Goal: Task Accomplishment & Management: Manage account settings

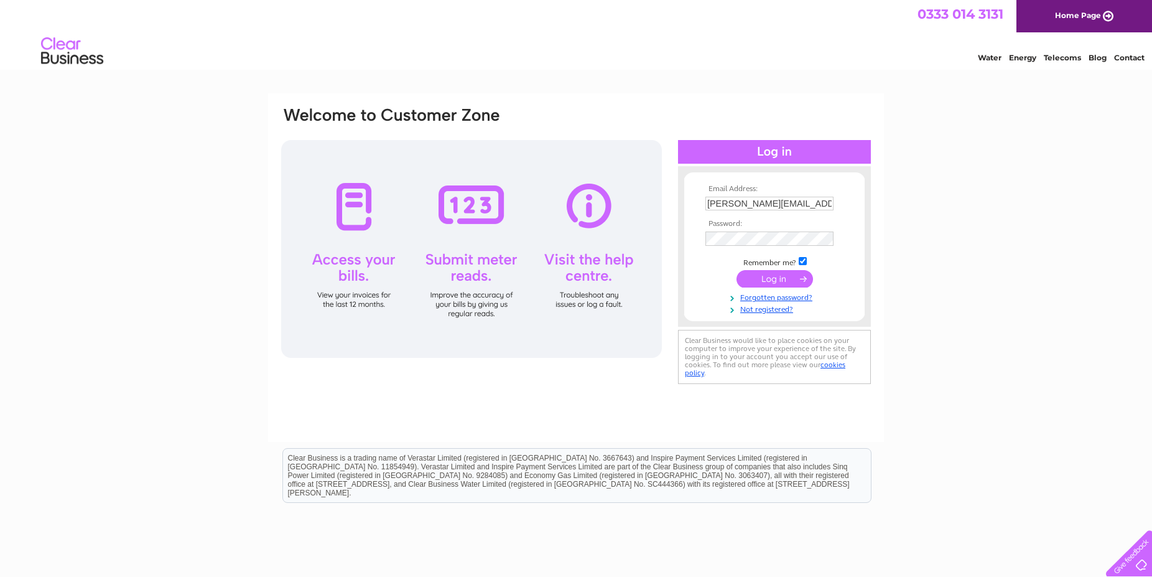
click at [762, 281] on input "submit" at bounding box center [775, 278] width 77 height 17
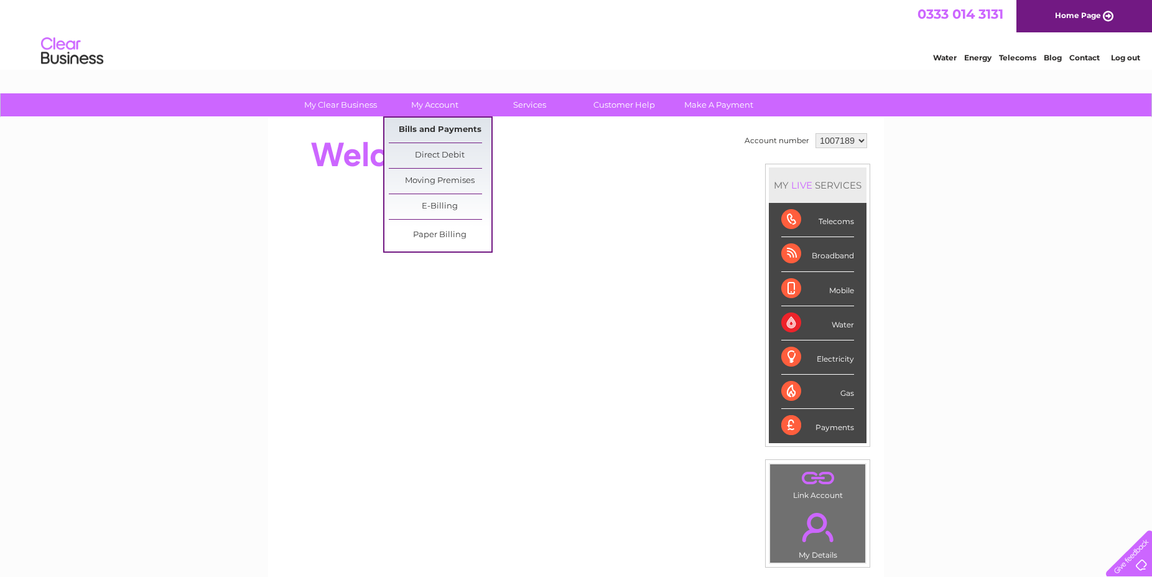
click at [447, 124] on link "Bills and Payments" at bounding box center [440, 130] width 103 height 25
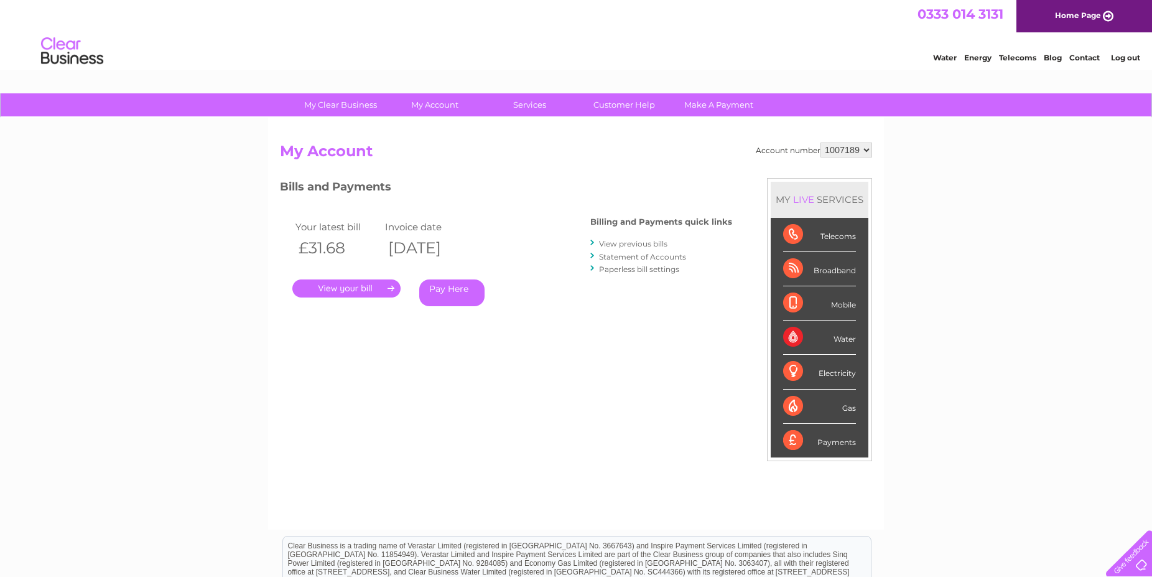
click at [617, 260] on link "Statement of Accounts" at bounding box center [642, 256] width 87 height 9
